Goal: Task Accomplishment & Management: Complete application form

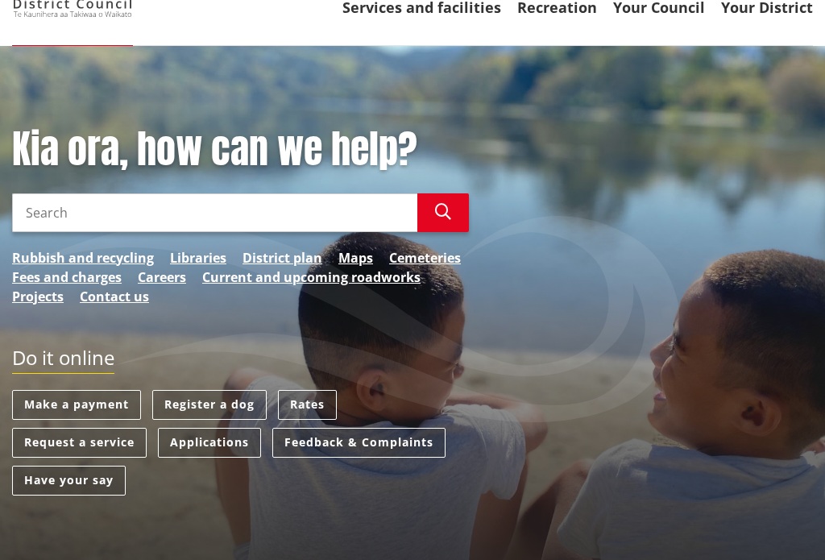
scroll to position [115, 0]
click at [210, 403] on link "Register a dog" at bounding box center [209, 405] width 114 height 30
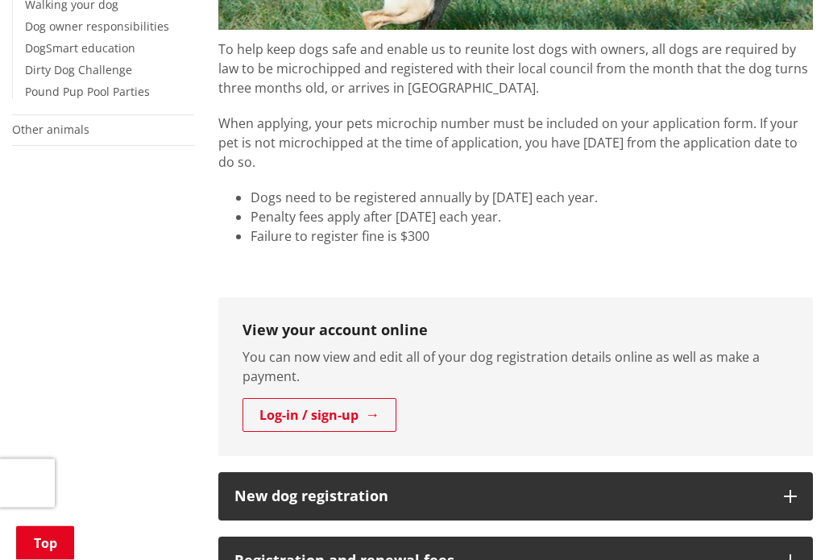
scroll to position [567, 0]
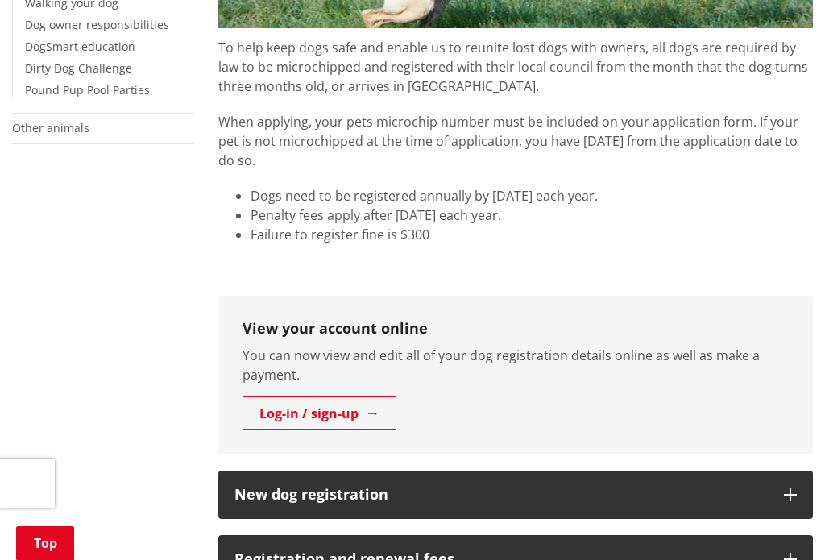
click at [358, 409] on link "Log-in / sign-up" at bounding box center [320, 413] width 154 height 34
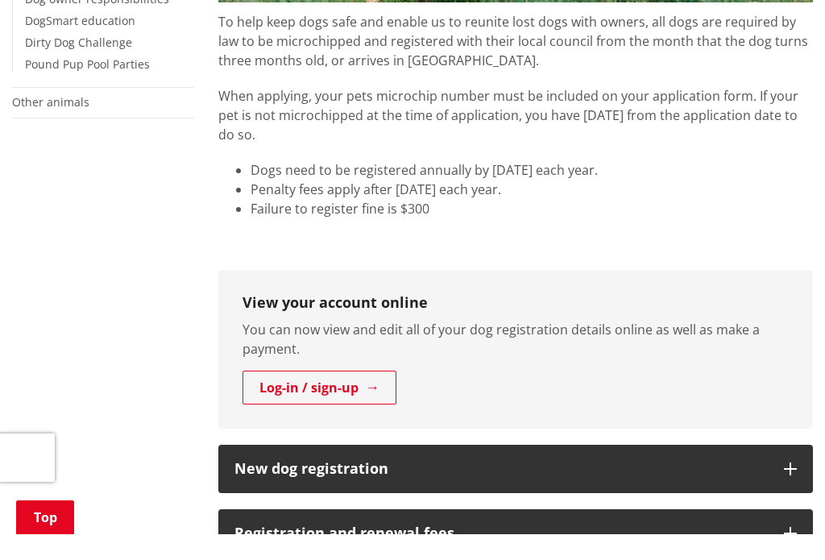
scroll to position [593, 0]
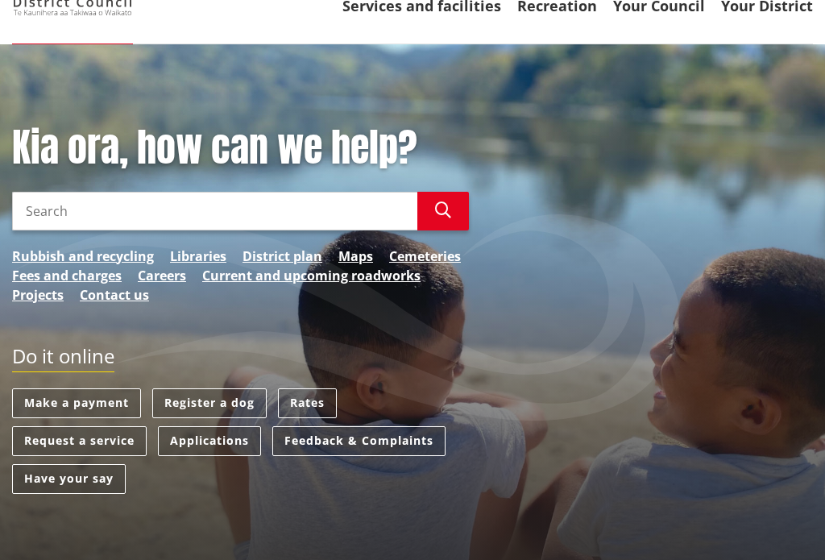
scroll to position [117, 0]
click at [211, 396] on link "Register a dog" at bounding box center [209, 403] width 114 height 30
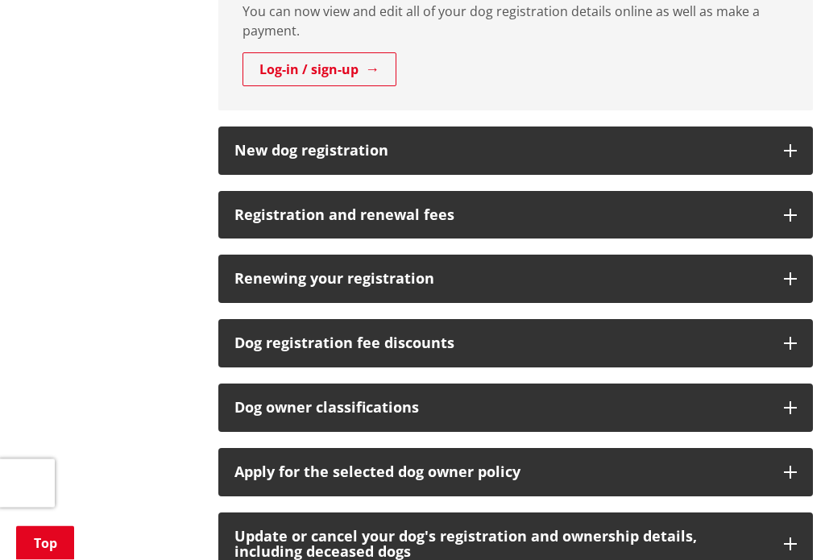
scroll to position [911, 0]
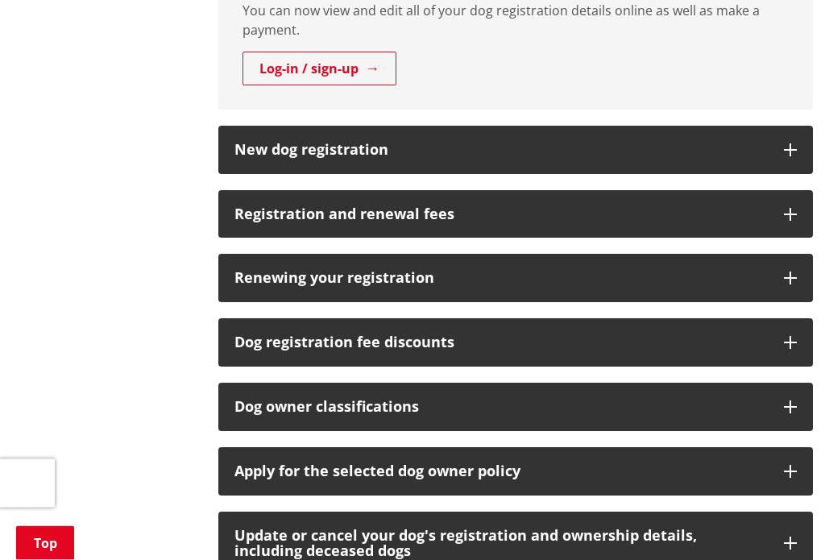
click at [374, 532] on h3 "Update or cancel your dog's registration and ownership details, including decea…" at bounding box center [502, 545] width 534 height 32
click at [504, 538] on h3 "Update or cancel your dog's registration and ownership details, including decea…" at bounding box center [502, 544] width 534 height 32
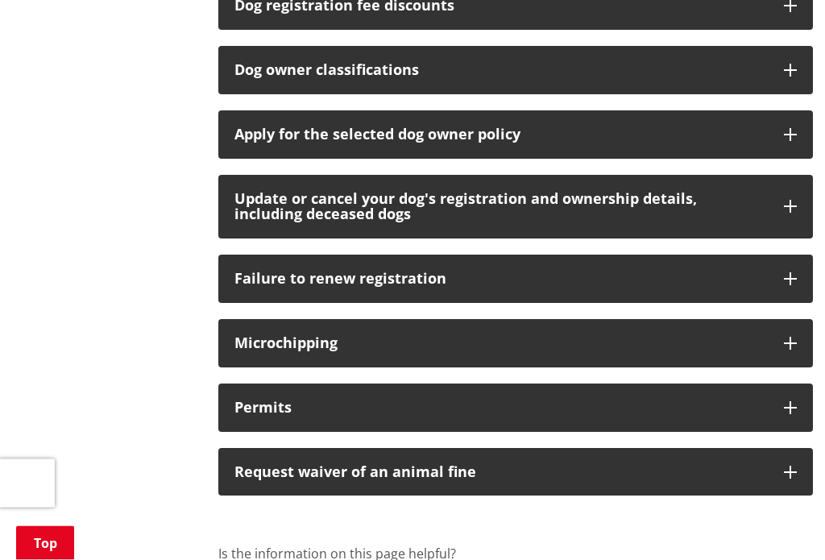
click at [787, 189] on button "Update or cancel your dog's registration and ownership details, including decea…" at bounding box center [515, 208] width 595 height 64
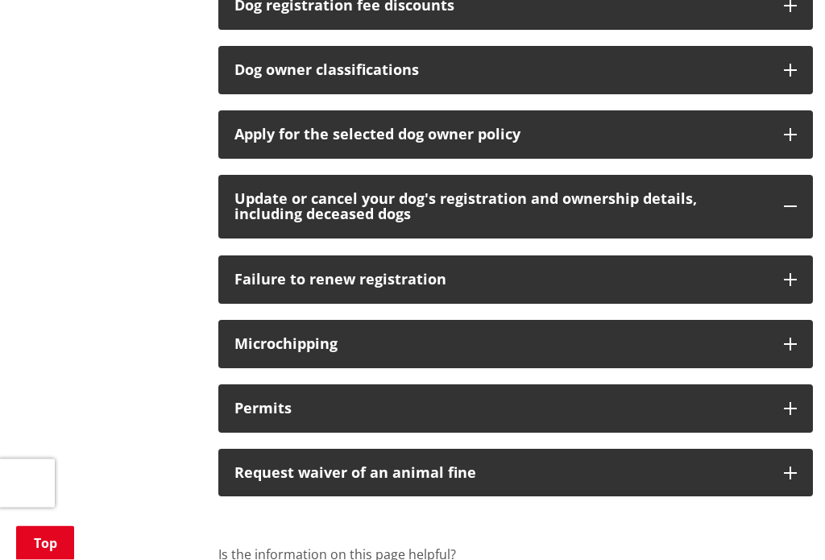
scroll to position [1248, 0]
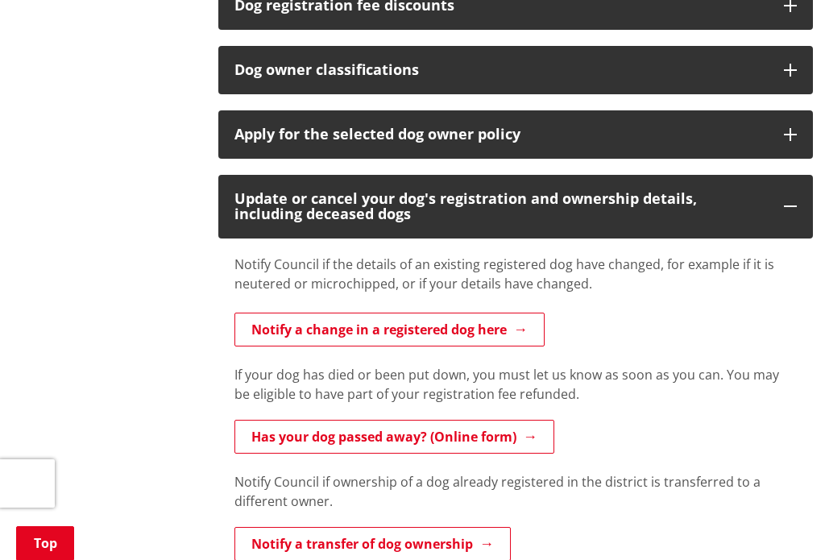
click at [528, 432] on link "Has your dog passed away? (Online form)" at bounding box center [395, 437] width 320 height 34
